Goal: Navigation & Orientation: Understand site structure

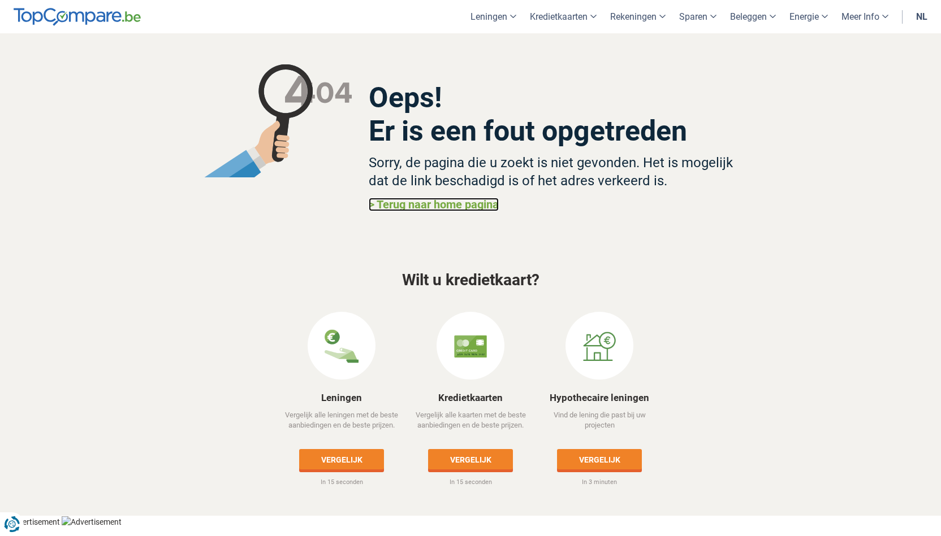
click at [471, 202] on link "> Terug naar home pagina" at bounding box center [434, 205] width 130 height 14
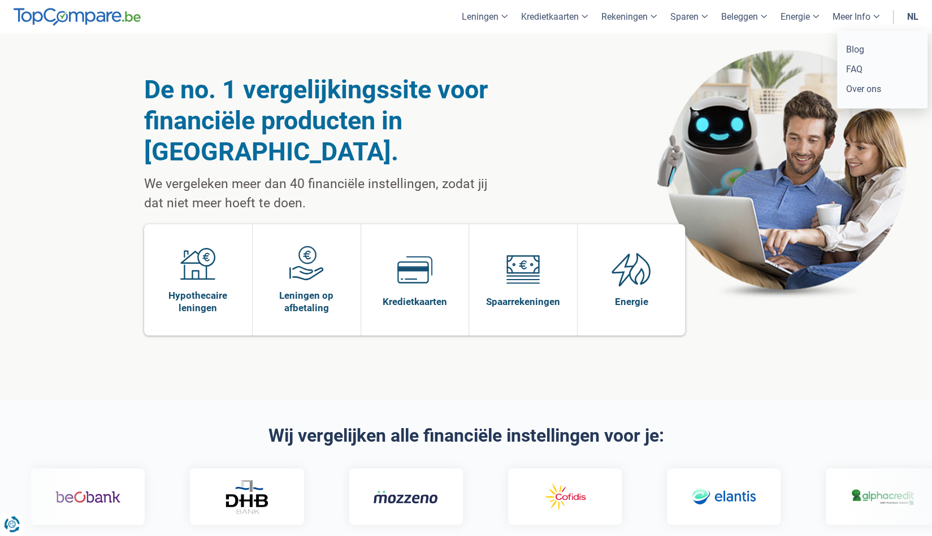
click at [878, 14] on link "Meer Info" at bounding box center [856, 16] width 60 height 33
click at [854, 94] on link "Over ons" at bounding box center [882, 89] width 81 height 20
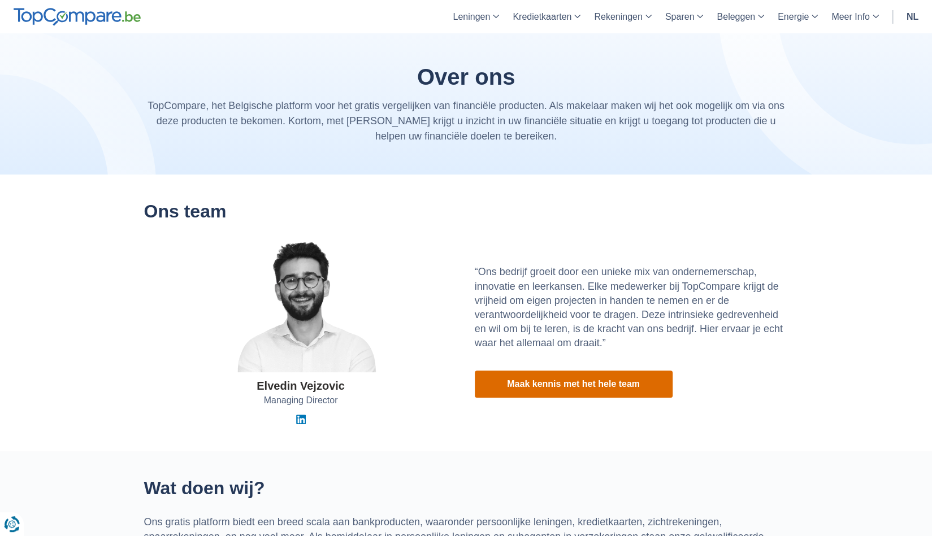
click at [582, 383] on link "Maak kennis met het hele team" at bounding box center [574, 384] width 198 height 27
